Goal: Information Seeking & Learning: Learn about a topic

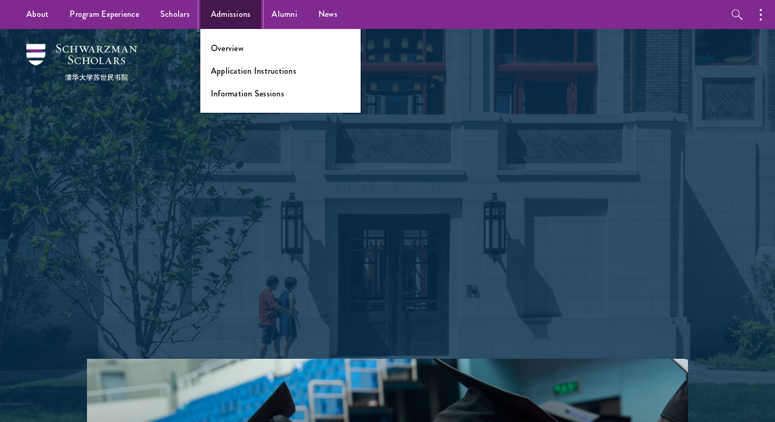
click at [231, 8] on link "Admissions" at bounding box center [230, 14] width 61 height 29
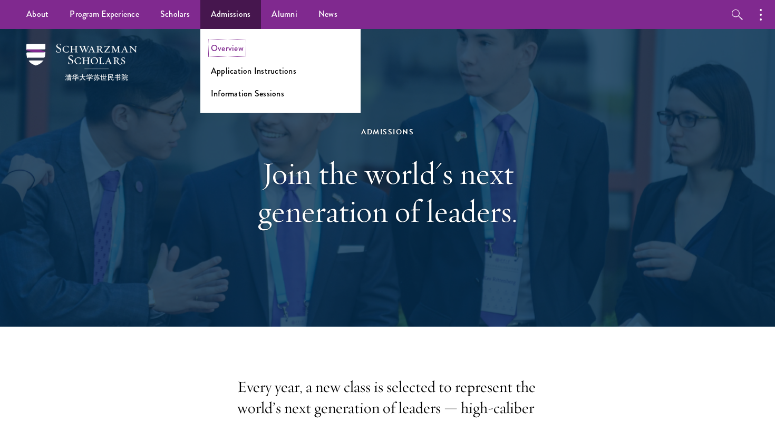
click at [228, 48] on link "Overview" at bounding box center [227, 48] width 33 height 12
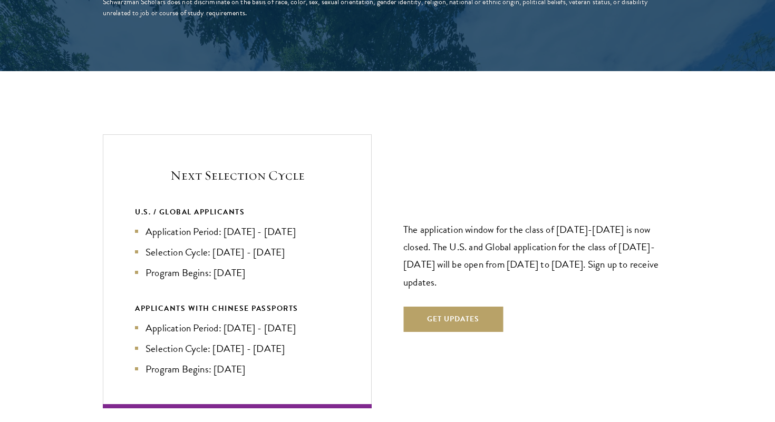
scroll to position [2186, 0]
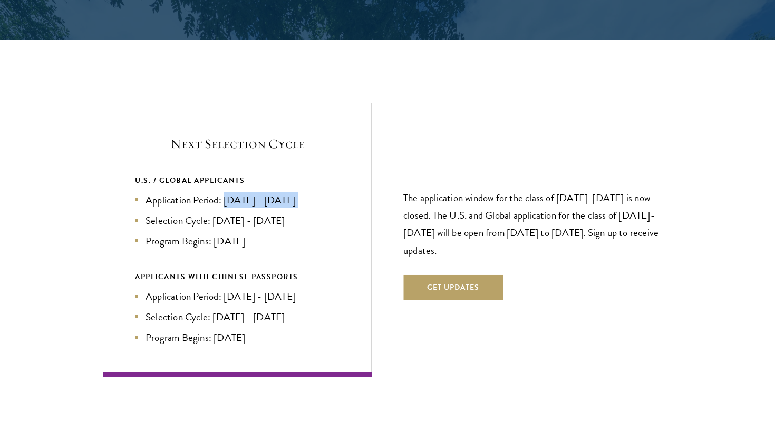
drag, startPoint x: 226, startPoint y: 182, endPoint x: 267, endPoint y: 192, distance: 42.7
click at [267, 193] on ul "Application Period: Apr 2026 - Sep 2026 Selection Cycle: Oct - Nov 2026 Program…" at bounding box center [237, 221] width 205 height 56
click at [267, 213] on li "Selection Cycle: [DATE] - [DATE]" at bounding box center [237, 220] width 205 height 15
